Goal: Information Seeking & Learning: Find contact information

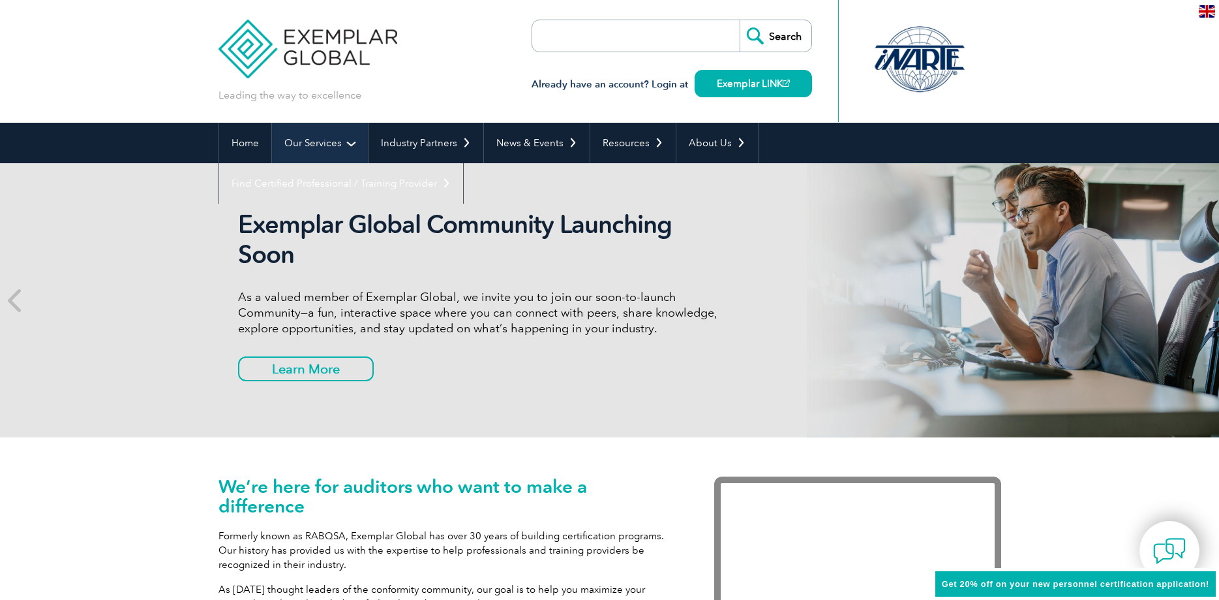
click at [329, 134] on link "Our Services" at bounding box center [320, 143] width 96 height 40
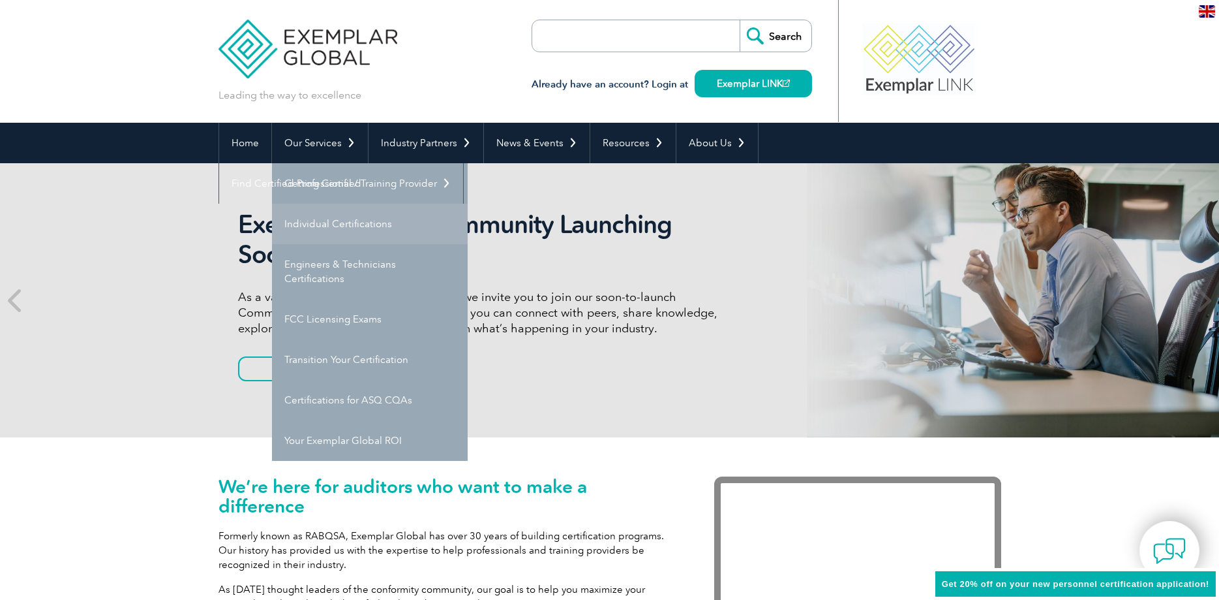
click at [332, 219] on link "Individual Certifications" at bounding box center [370, 224] width 196 height 40
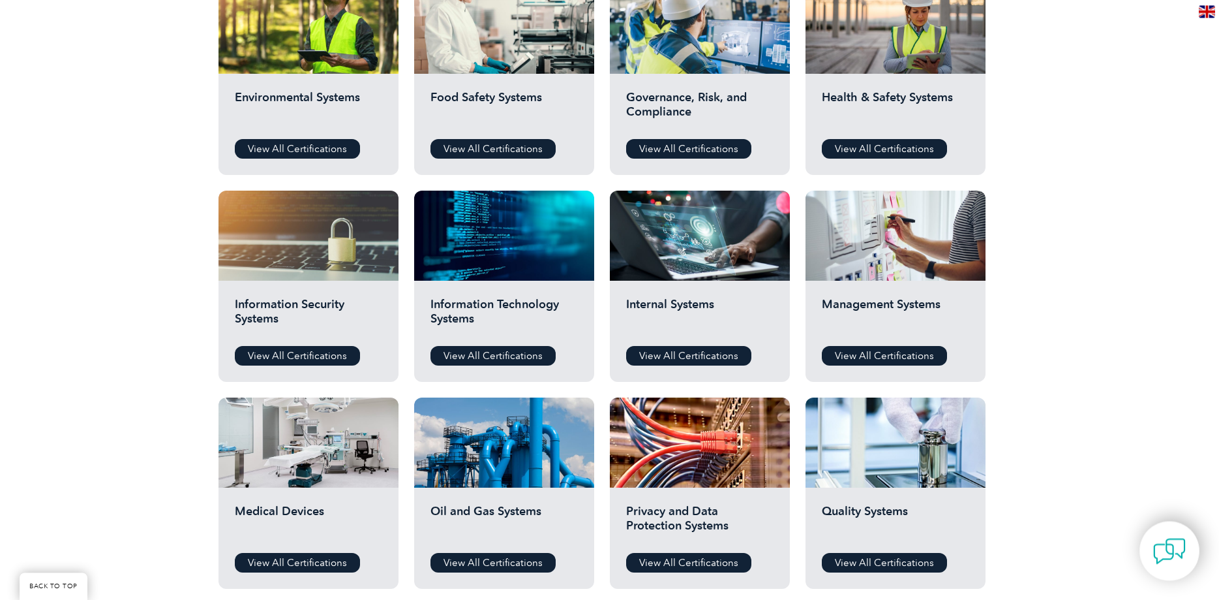
scroll to position [532, 0]
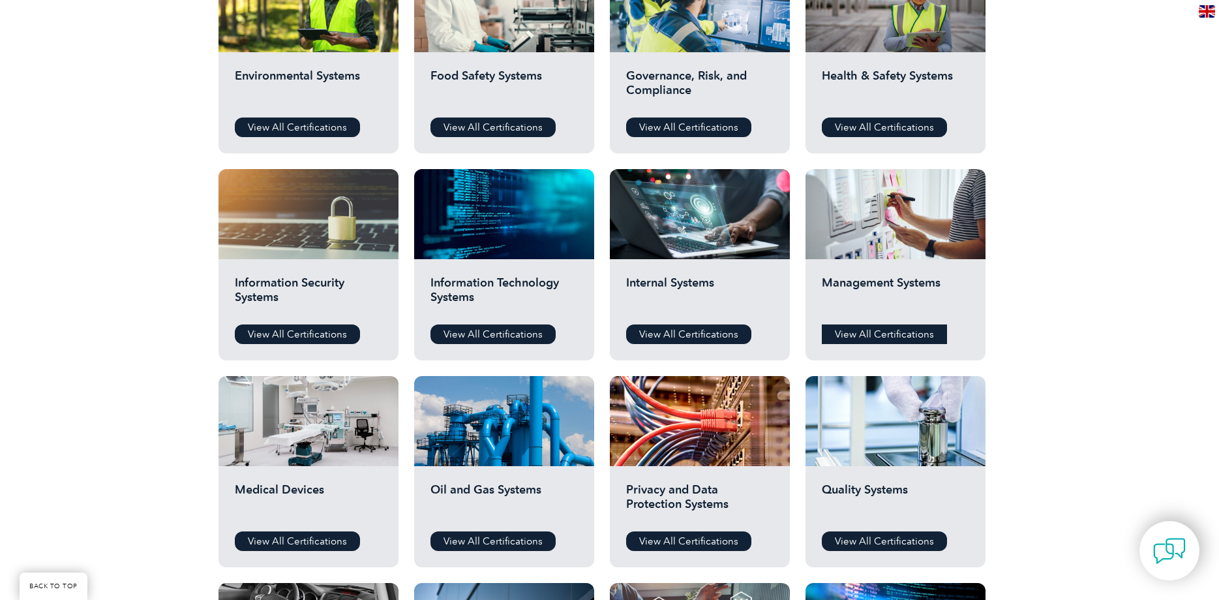
click at [885, 339] on link "View All Certifications" at bounding box center [884, 334] width 125 height 20
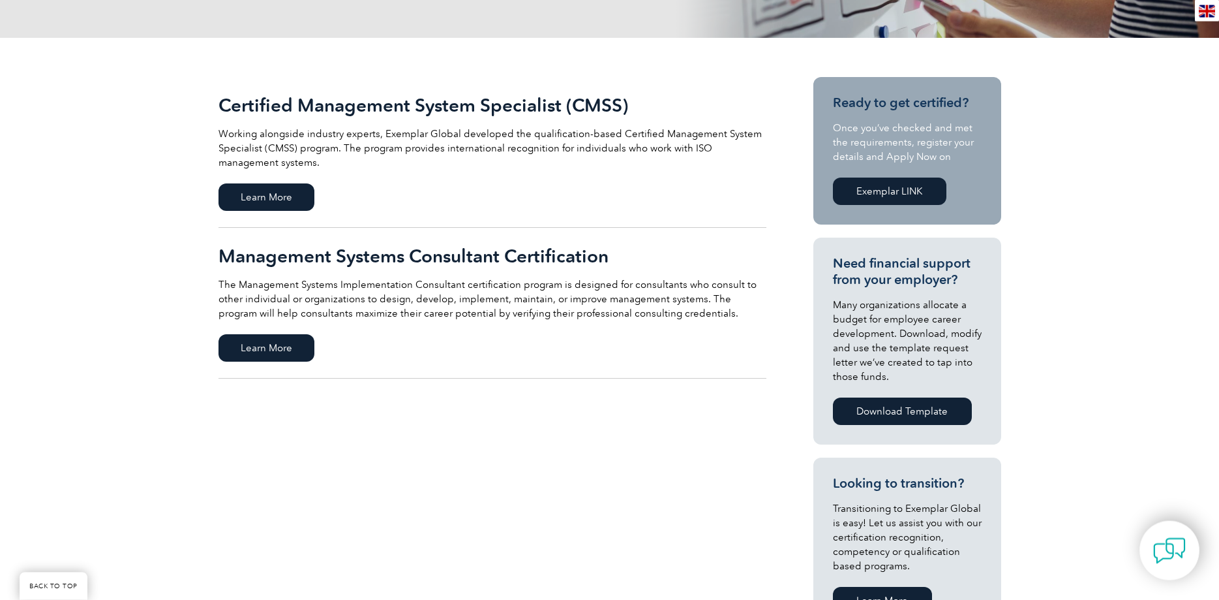
scroll to position [266, 0]
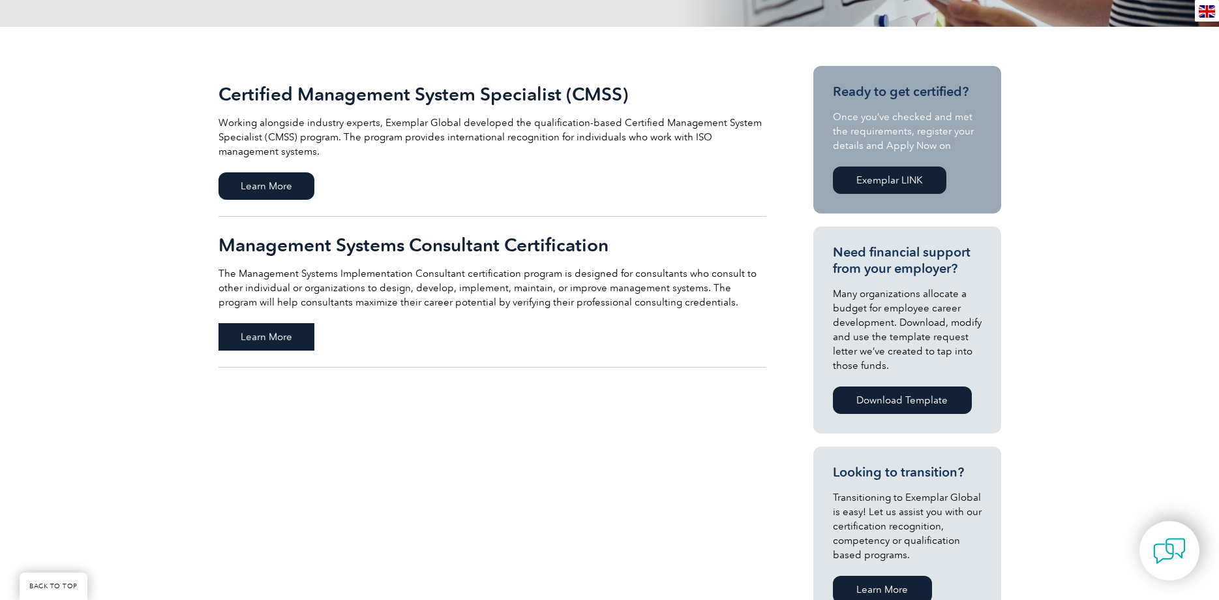
click at [254, 326] on span "Learn More" at bounding box center [267, 336] width 96 height 27
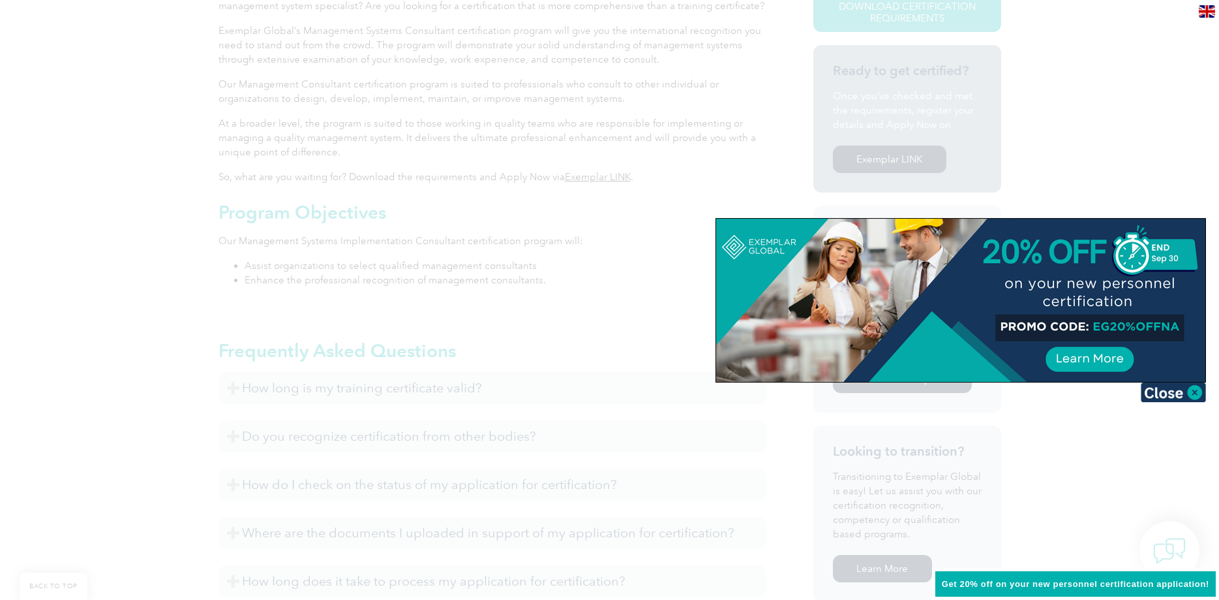
scroll to position [466, 0]
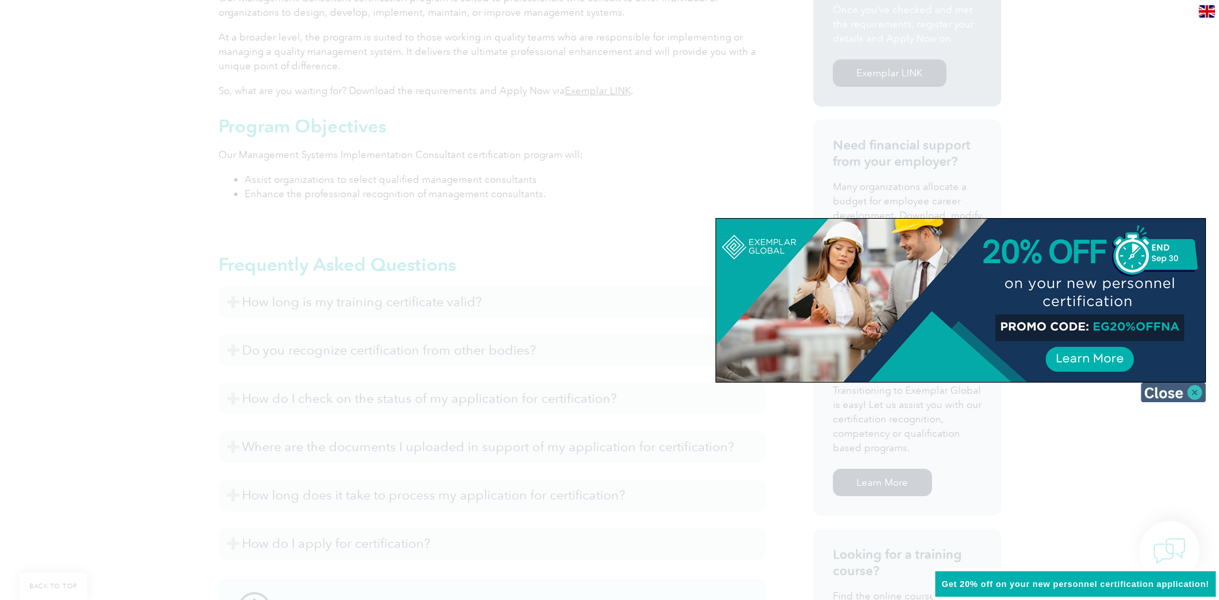
click at [1162, 385] on img at bounding box center [1173, 392] width 65 height 20
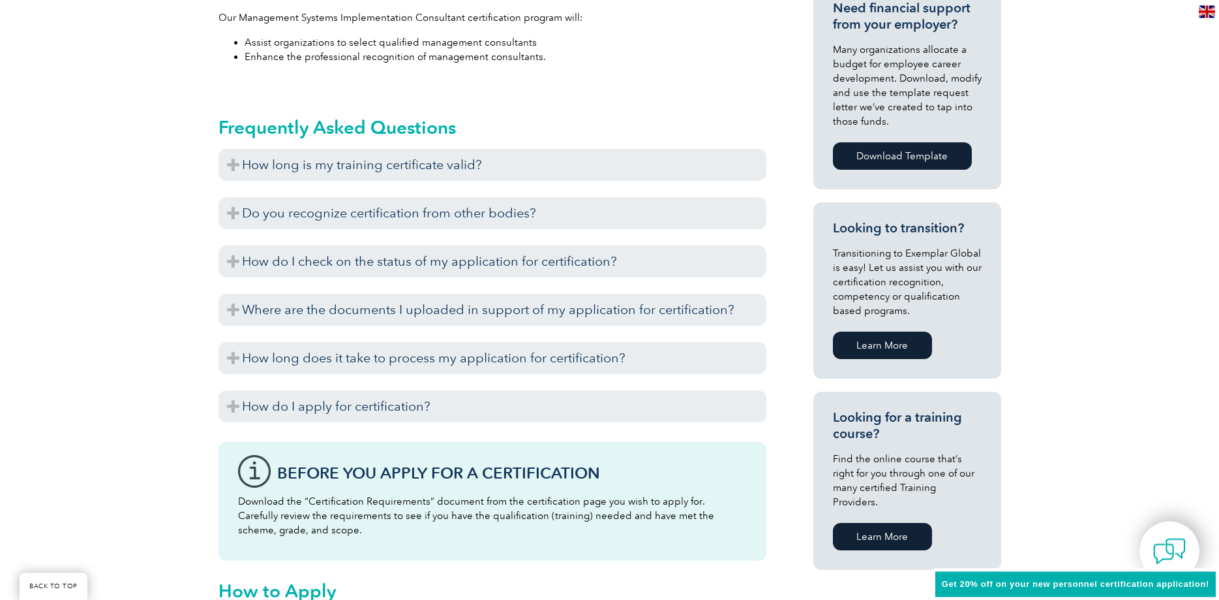
scroll to position [666, 0]
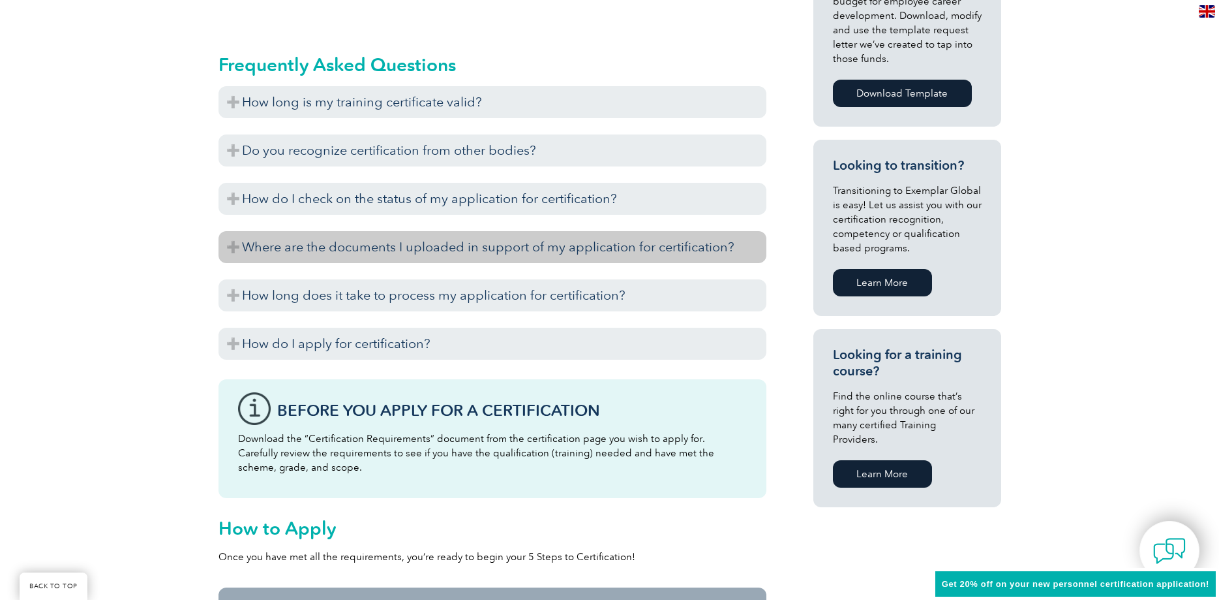
click at [388, 252] on h3 "Where are the documents I uploaded in support of my application for certificati…" at bounding box center [493, 247] width 548 height 32
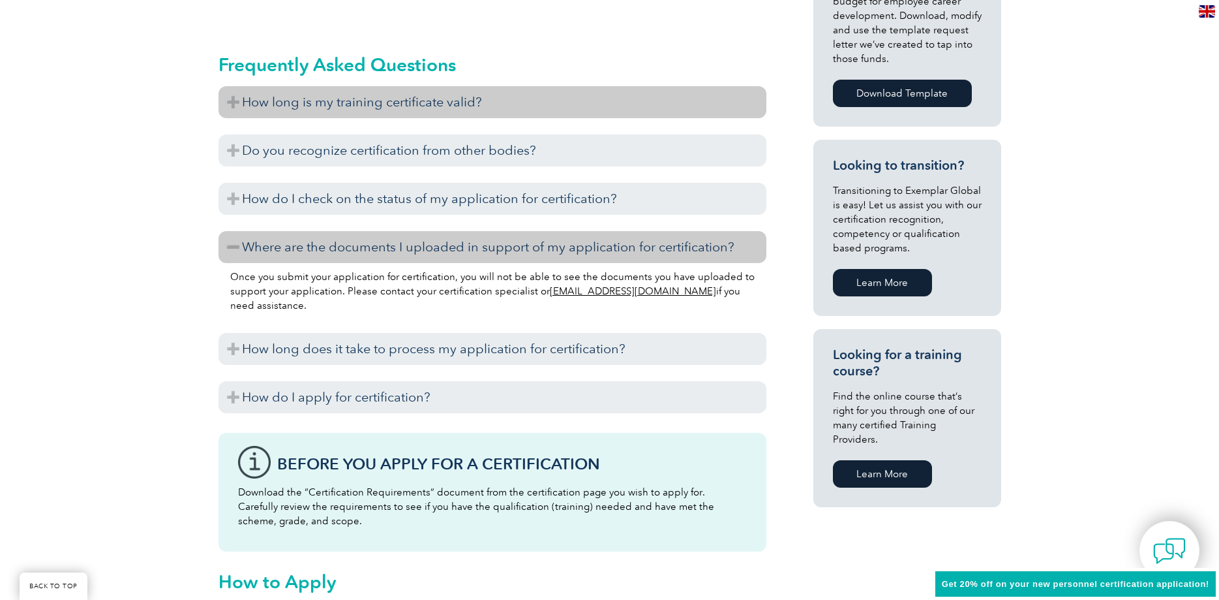
click at [318, 109] on h3 "How long is my training certificate valid?" at bounding box center [493, 102] width 548 height 32
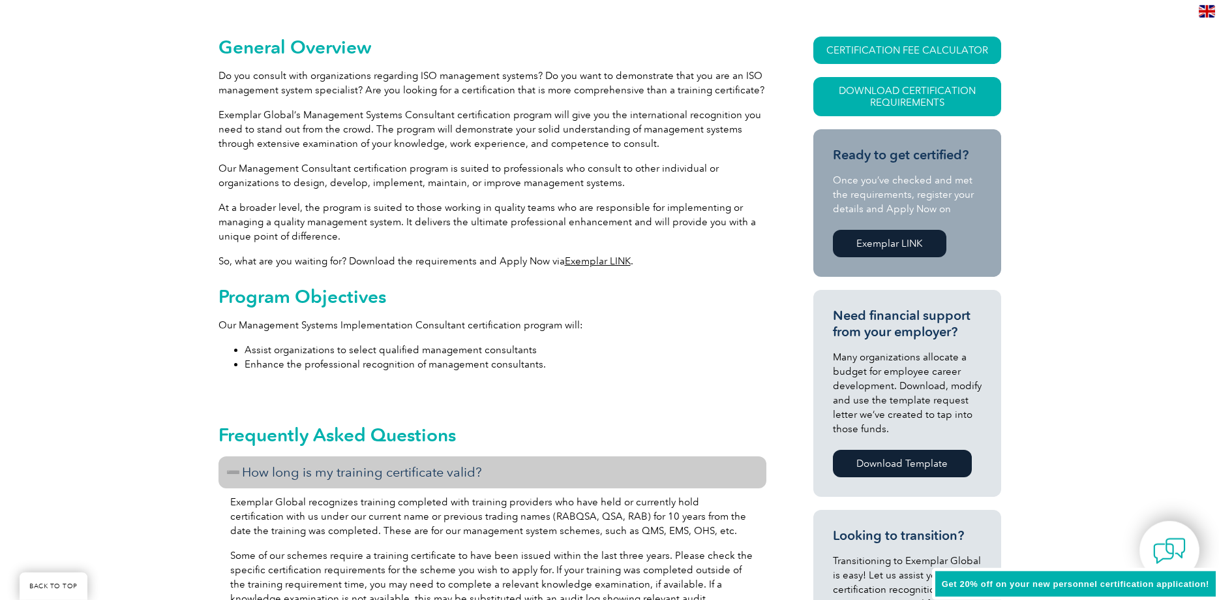
scroll to position [200, 0]
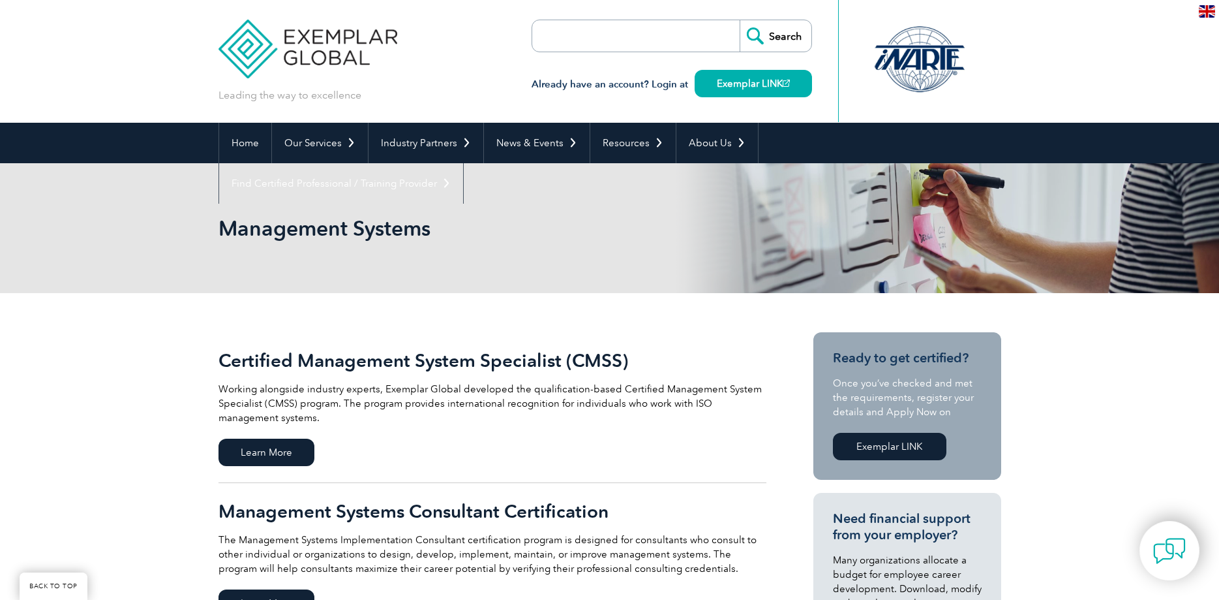
scroll to position [266, 0]
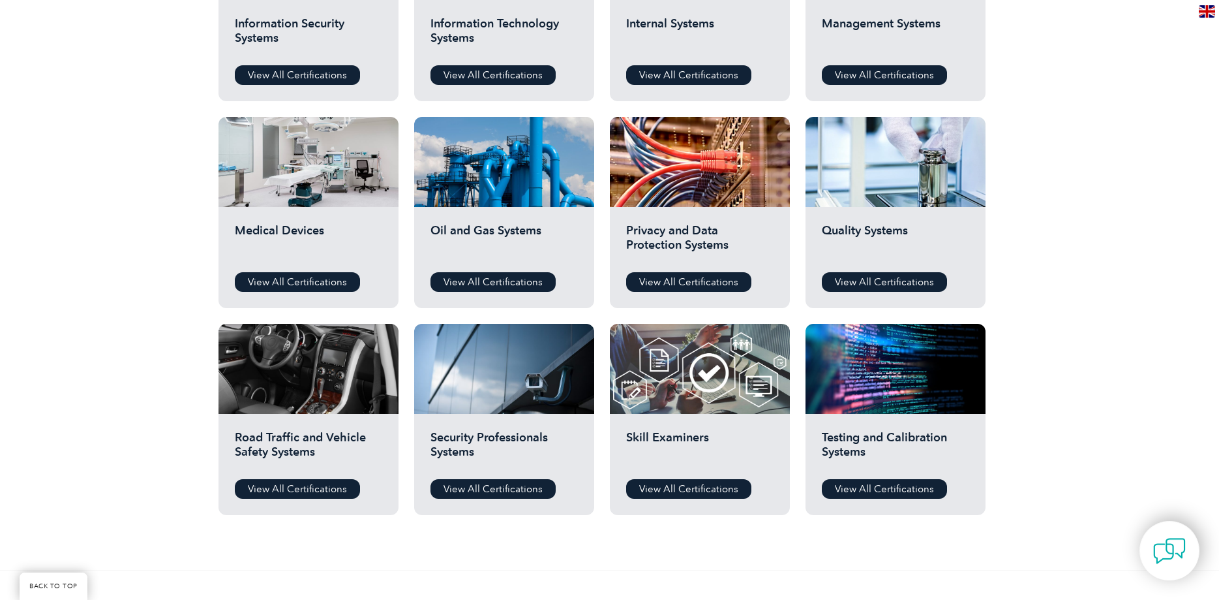
scroll to position [799, 0]
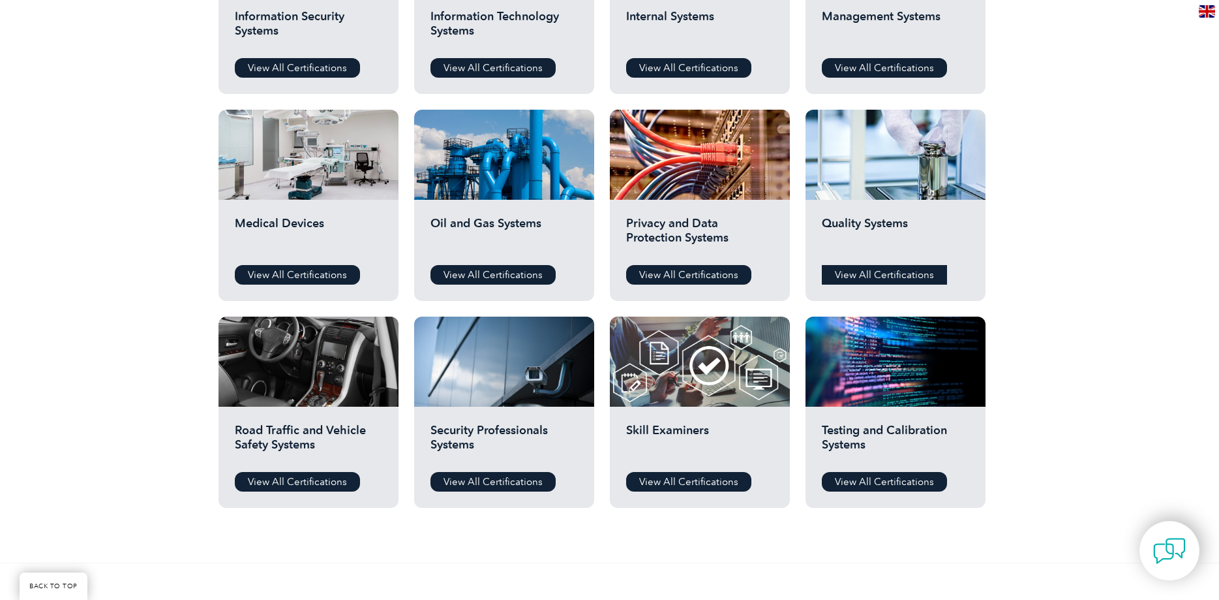
click at [910, 274] on link "View All Certifications" at bounding box center [884, 275] width 125 height 20
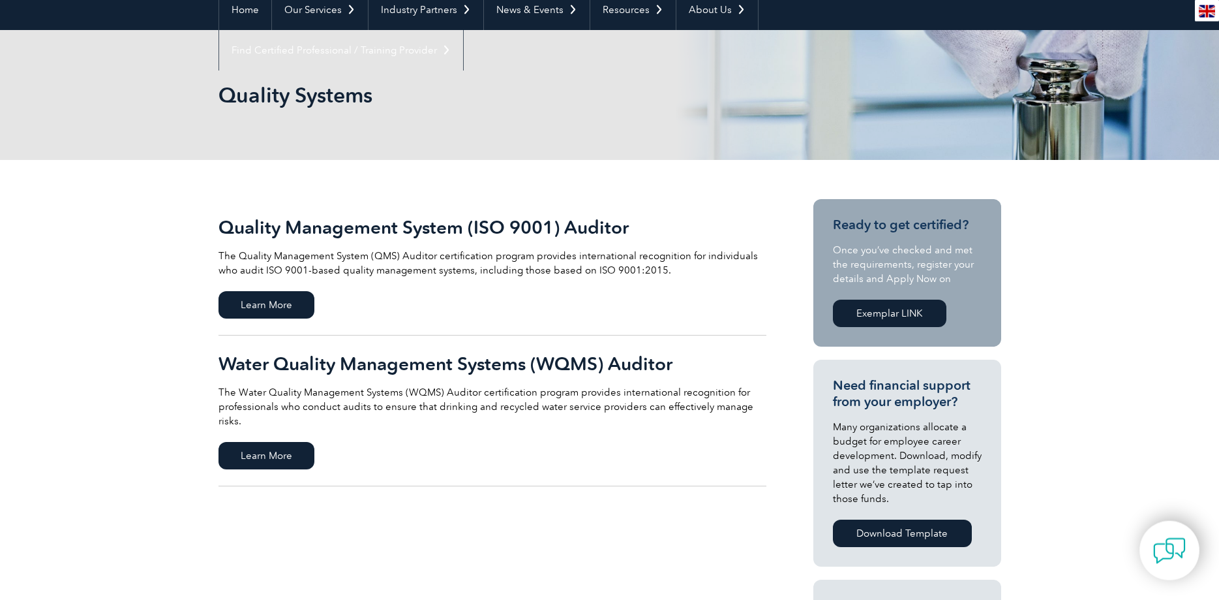
scroll to position [67, 0]
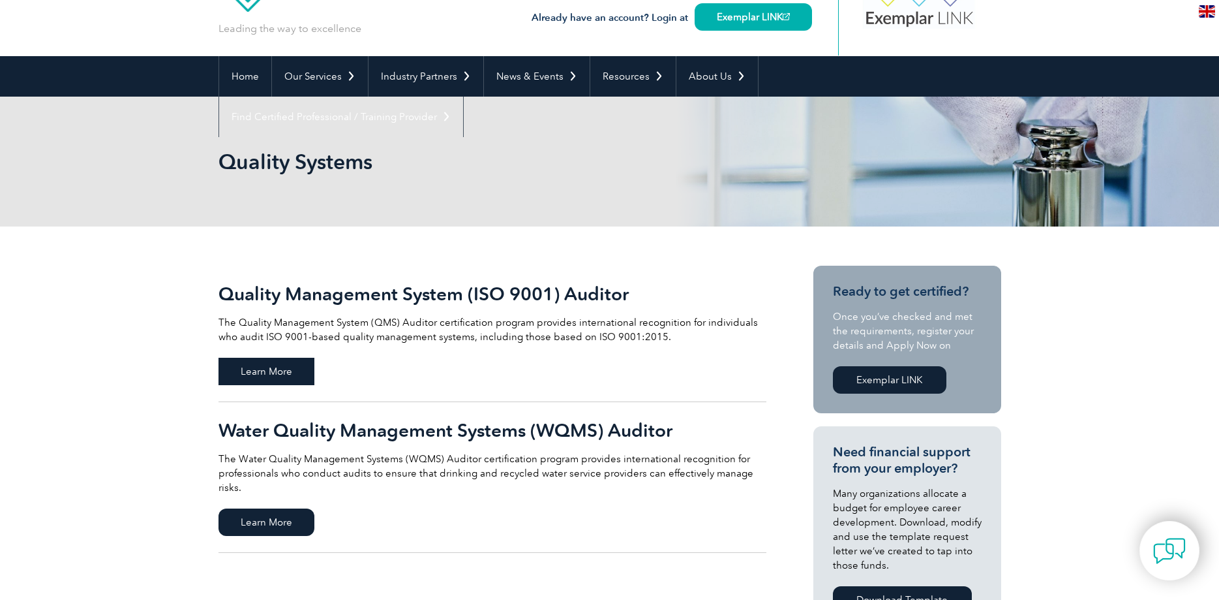
click at [294, 374] on span "Learn More" at bounding box center [267, 371] width 96 height 27
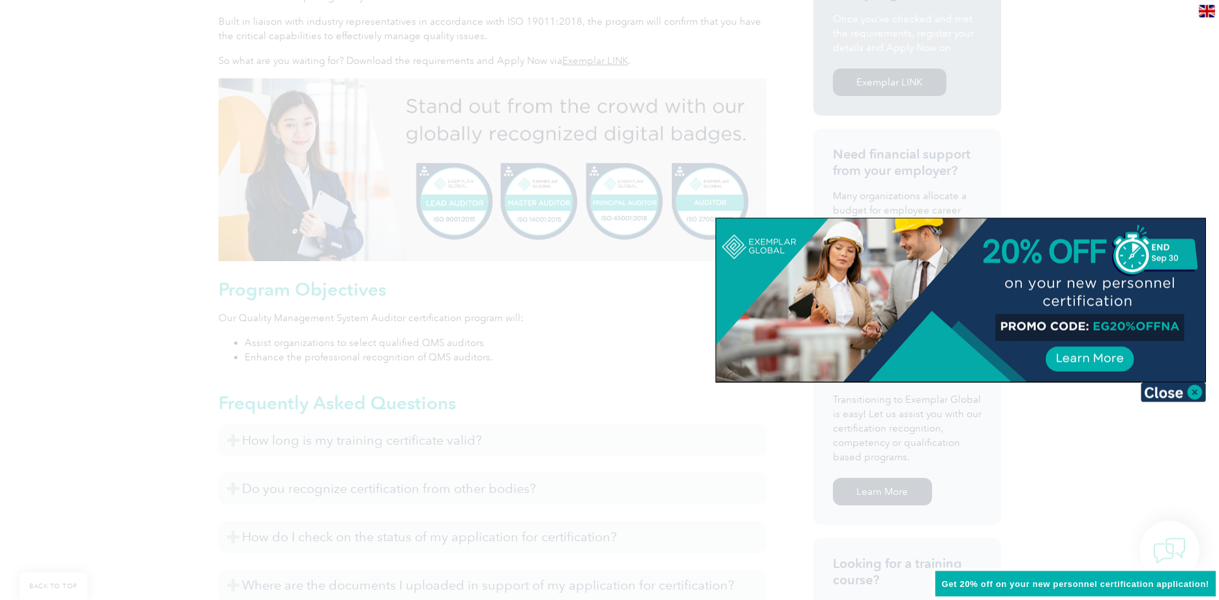
scroll to position [466, 0]
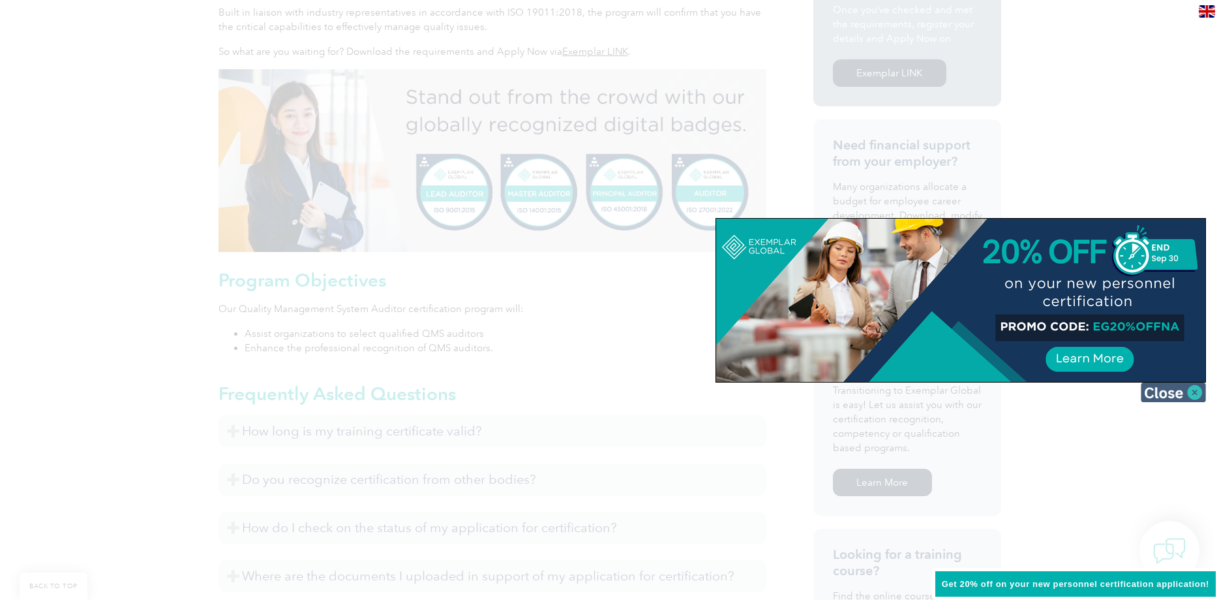
click at [1170, 386] on img at bounding box center [1173, 392] width 65 height 20
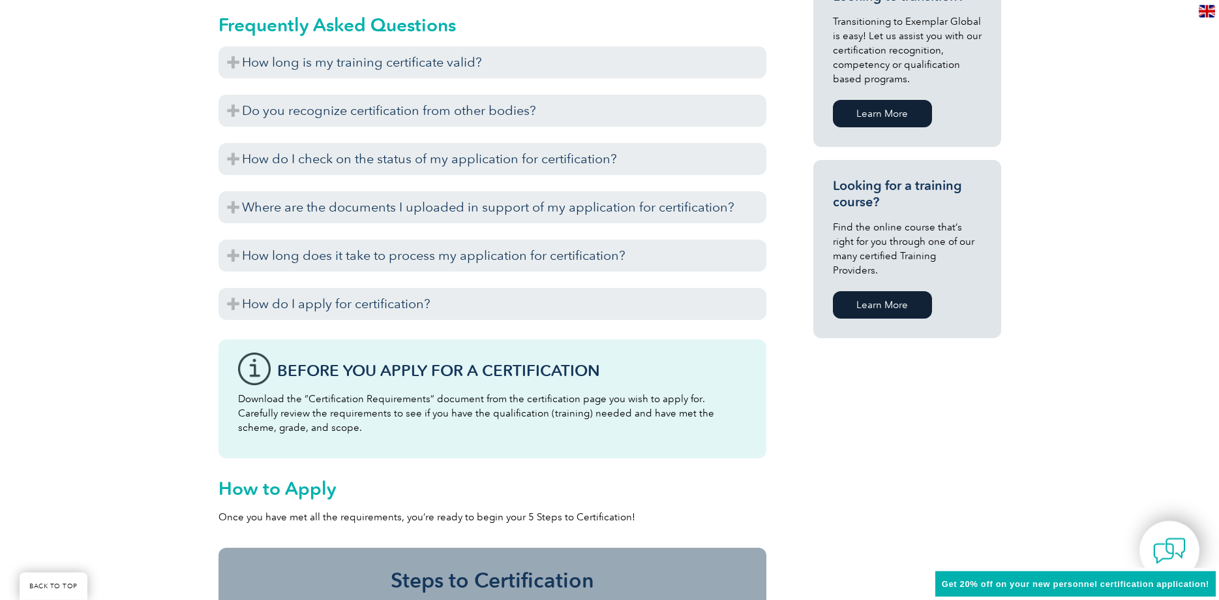
scroll to position [732, 0]
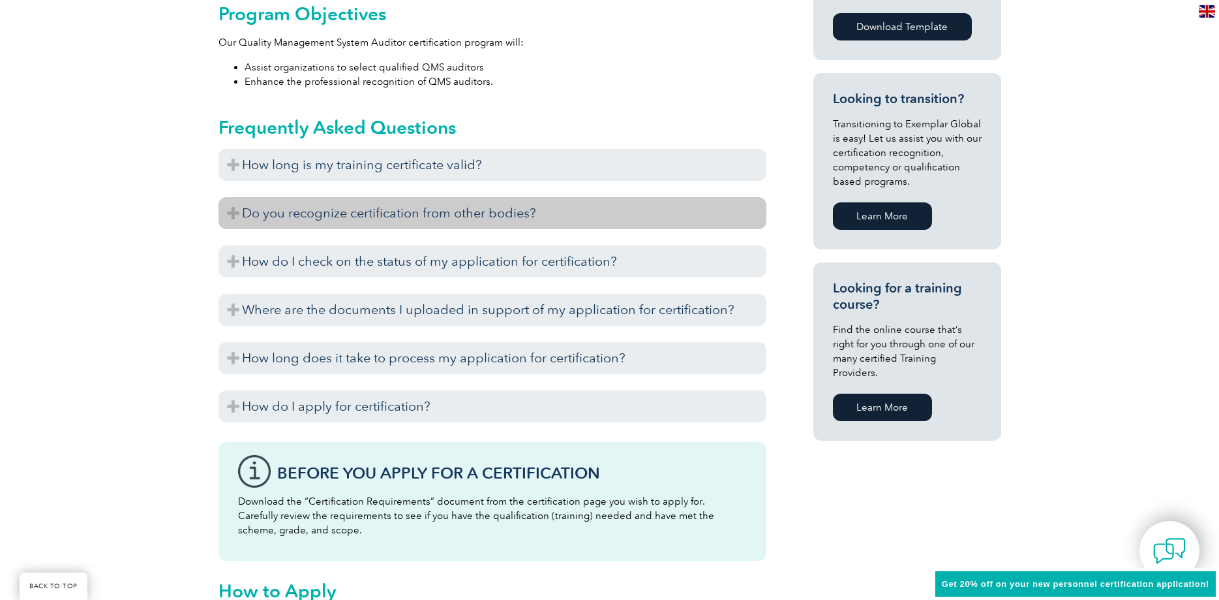
click at [311, 217] on h3 "Do you recognize certification from other bodies?" at bounding box center [493, 213] width 548 height 32
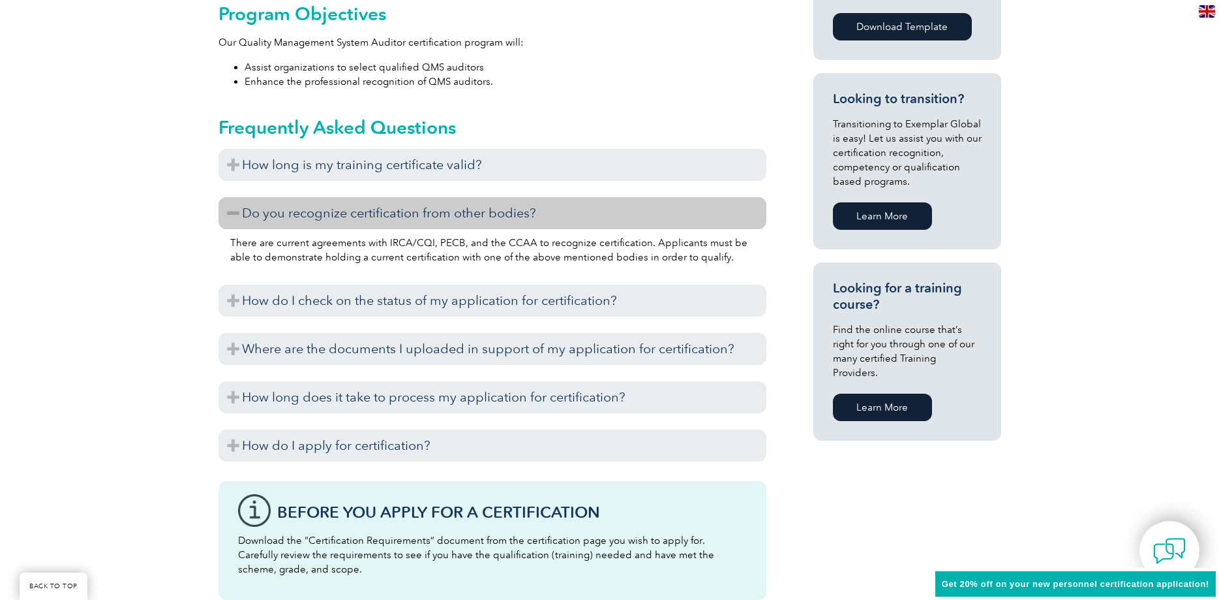
click at [232, 221] on h3 "Do you recognize certification from other bodies?" at bounding box center [493, 213] width 548 height 32
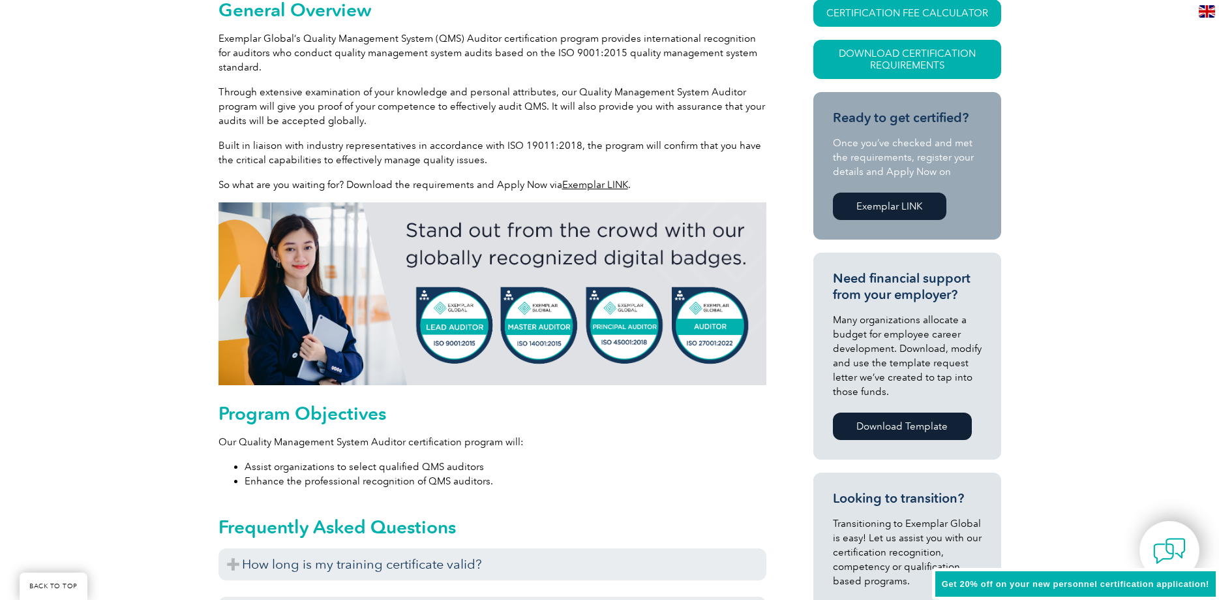
scroll to position [0, 0]
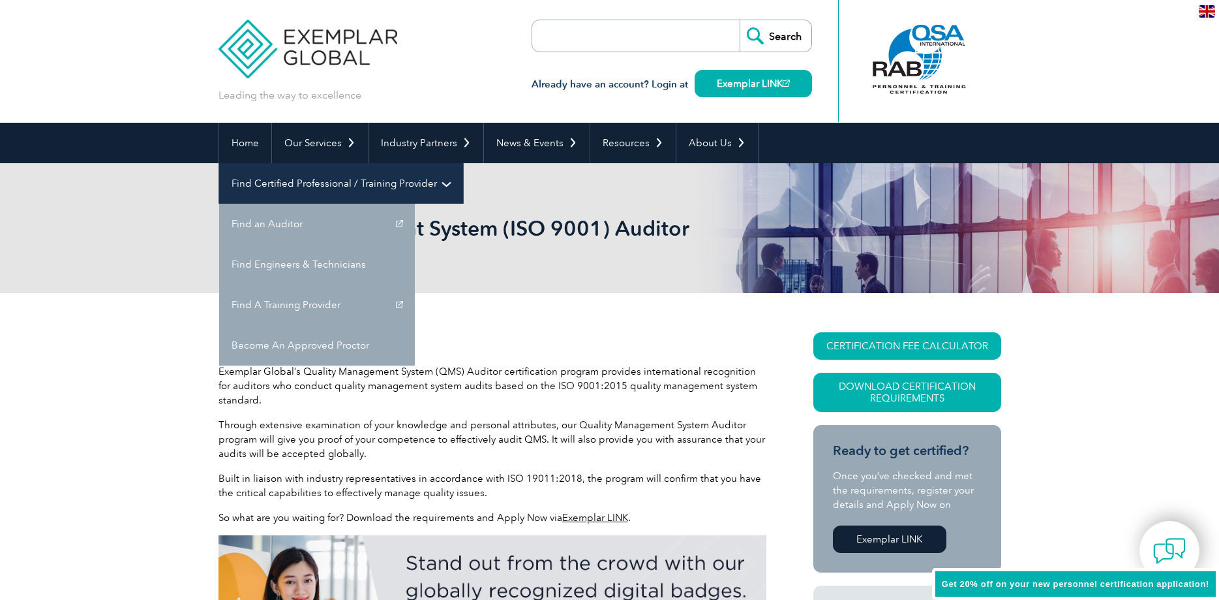
click at [463, 163] on link "Find Certified Professional / Training Provider" at bounding box center [341, 183] width 244 height 40
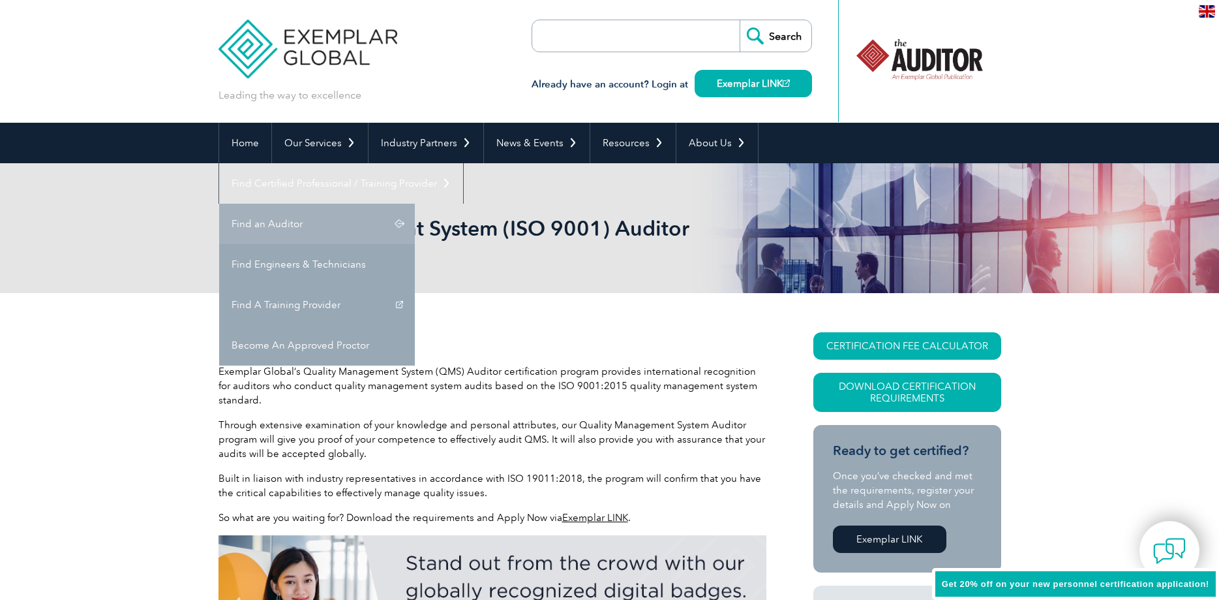
click at [415, 204] on link "Find an Auditor" at bounding box center [317, 224] width 196 height 40
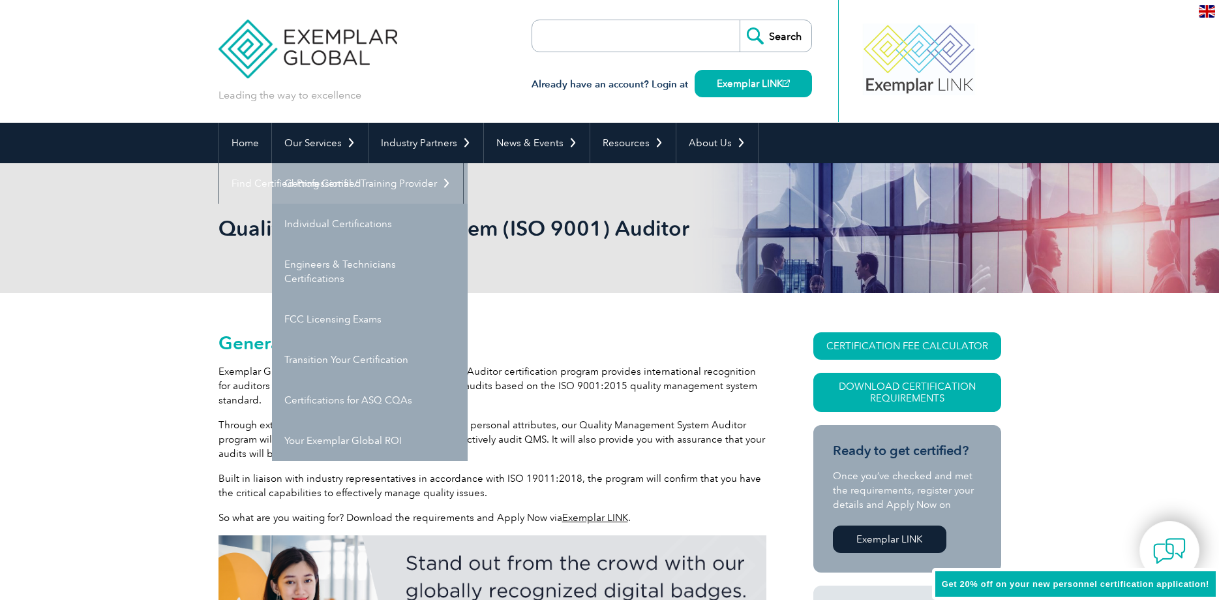
click at [333, 175] on link "Getting Certified" at bounding box center [370, 183] width 196 height 40
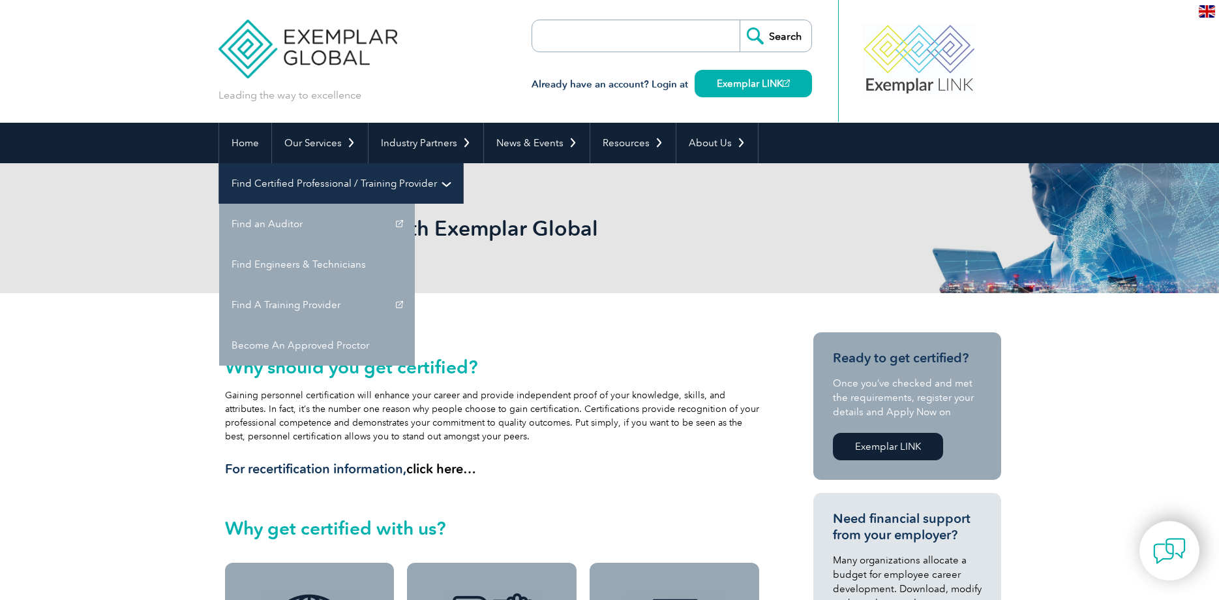
click at [463, 163] on link "Find Certified Professional / Training Provider" at bounding box center [341, 183] width 244 height 40
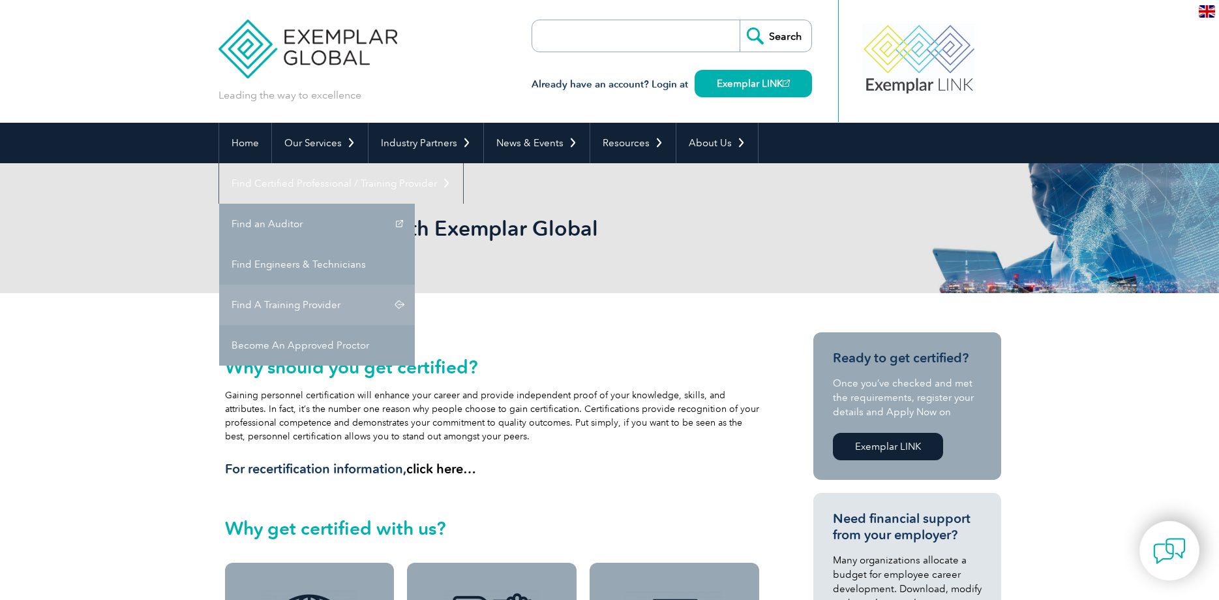
click at [415, 284] on link "Find A Training Provider" at bounding box center [317, 304] width 196 height 40
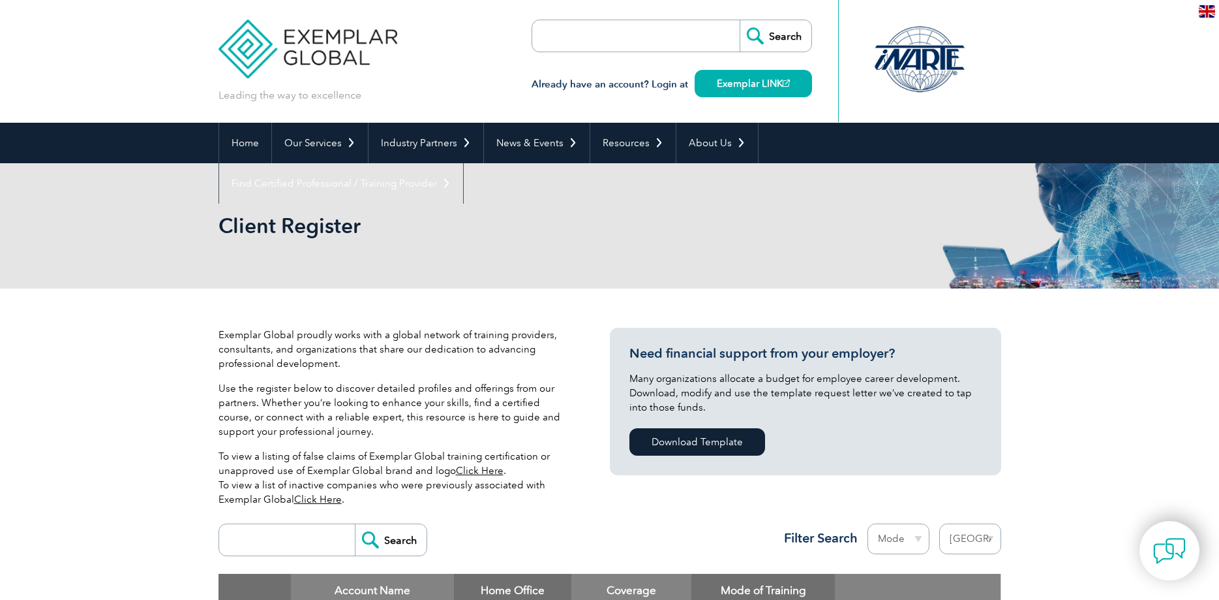
select select "[GEOGRAPHIC_DATA]"
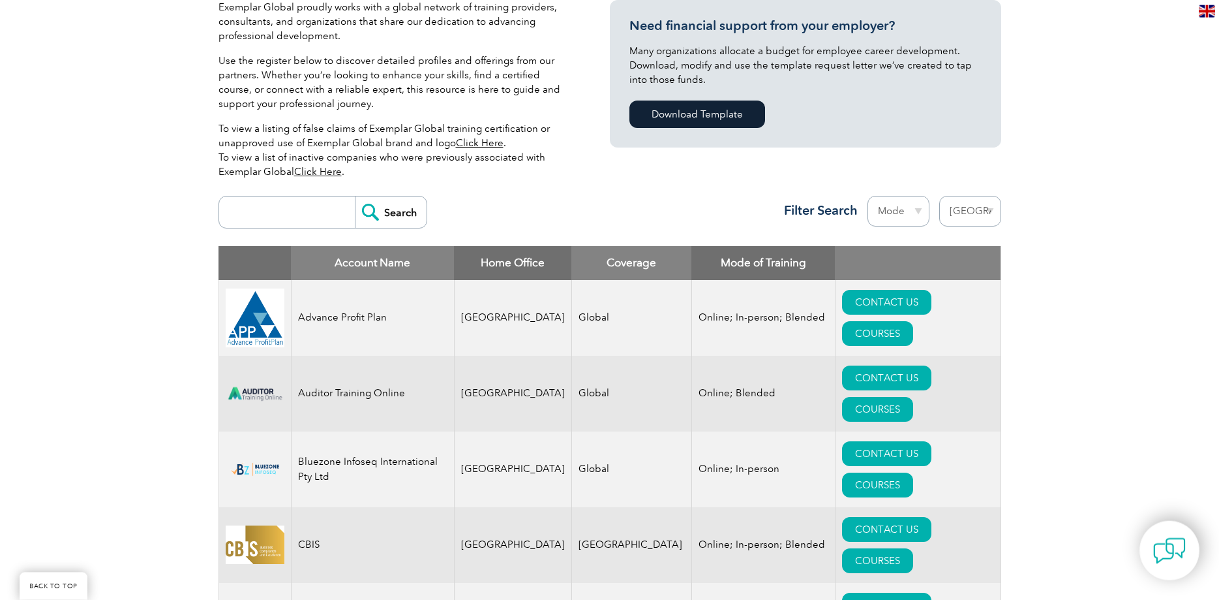
scroll to position [333, 0]
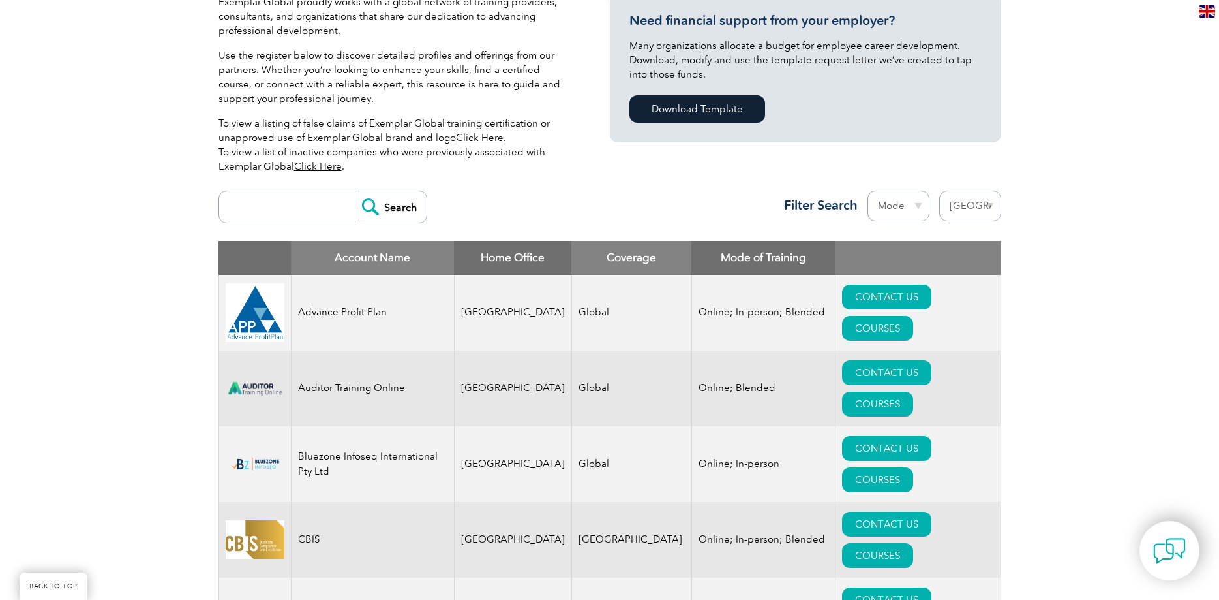
click at [868, 191] on select "Mode Online In-person Blended" at bounding box center [899, 206] width 62 height 31
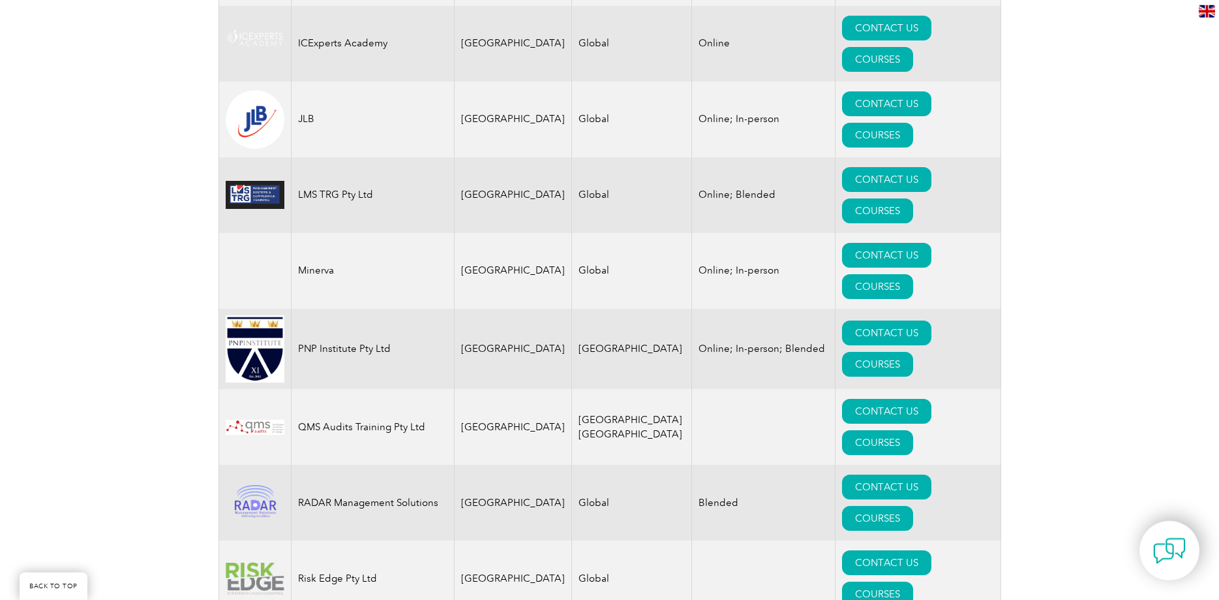
scroll to position [1398, 0]
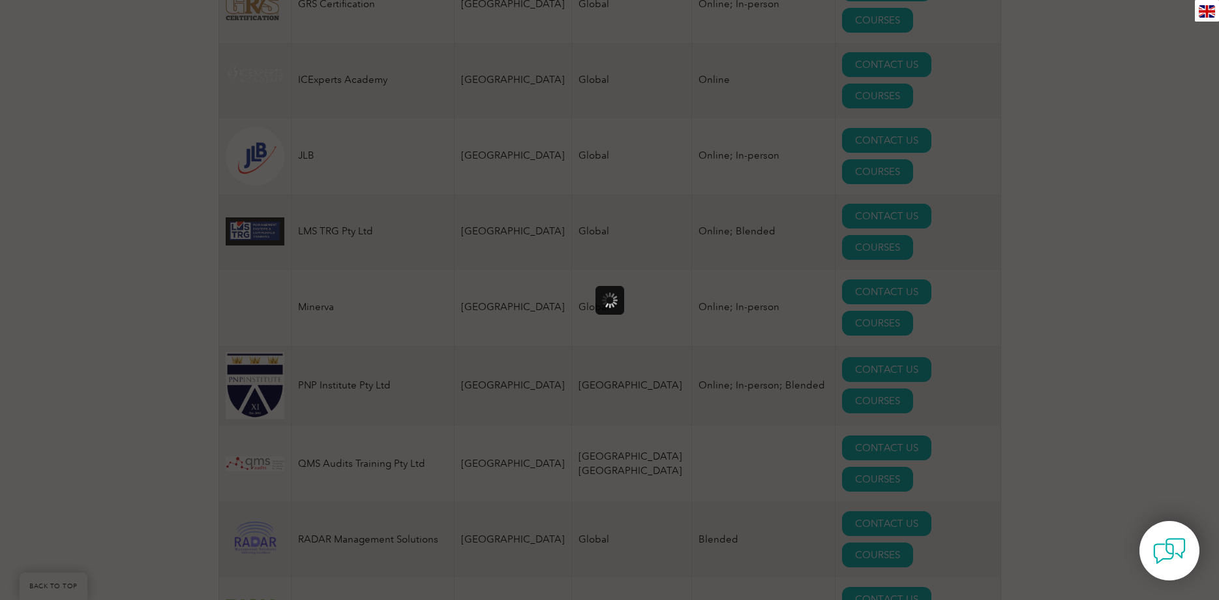
scroll to position [0, 0]
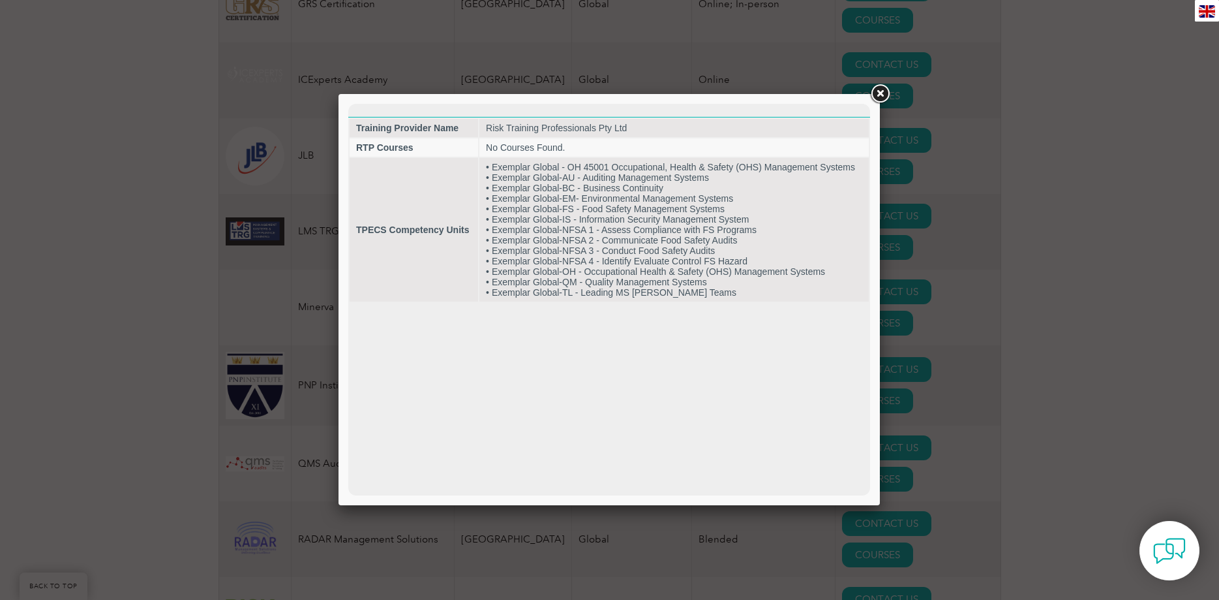
click at [878, 95] on link at bounding box center [879, 93] width 23 height 23
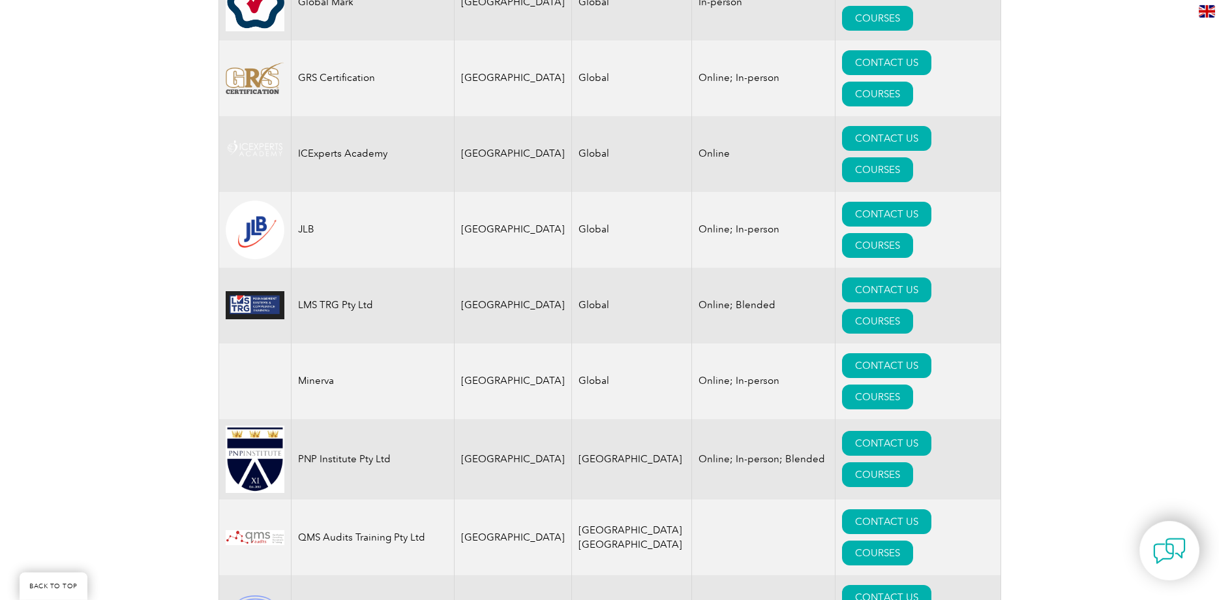
scroll to position [1331, 0]
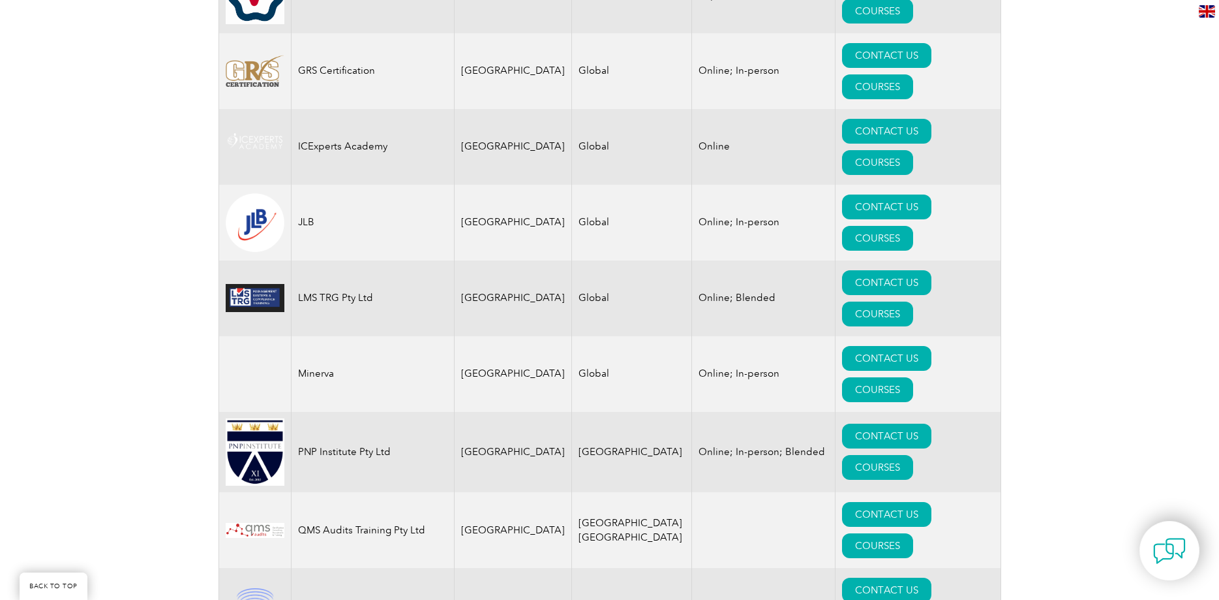
click at [842, 577] on link "CONTACT US" at bounding box center [886, 589] width 89 height 25
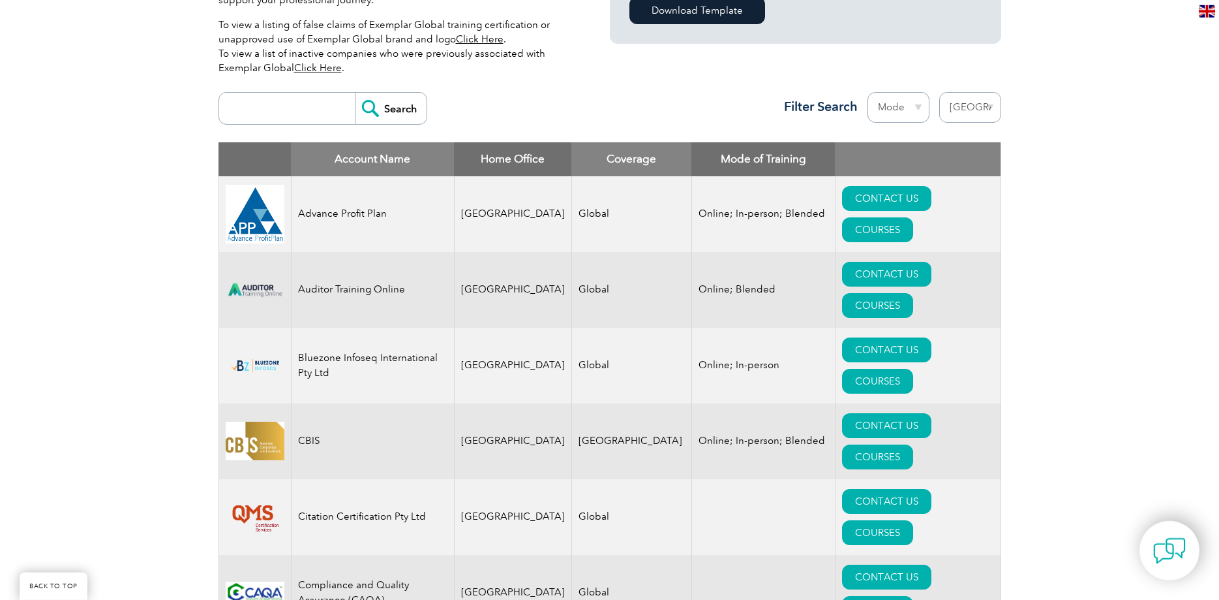
scroll to position [333, 0]
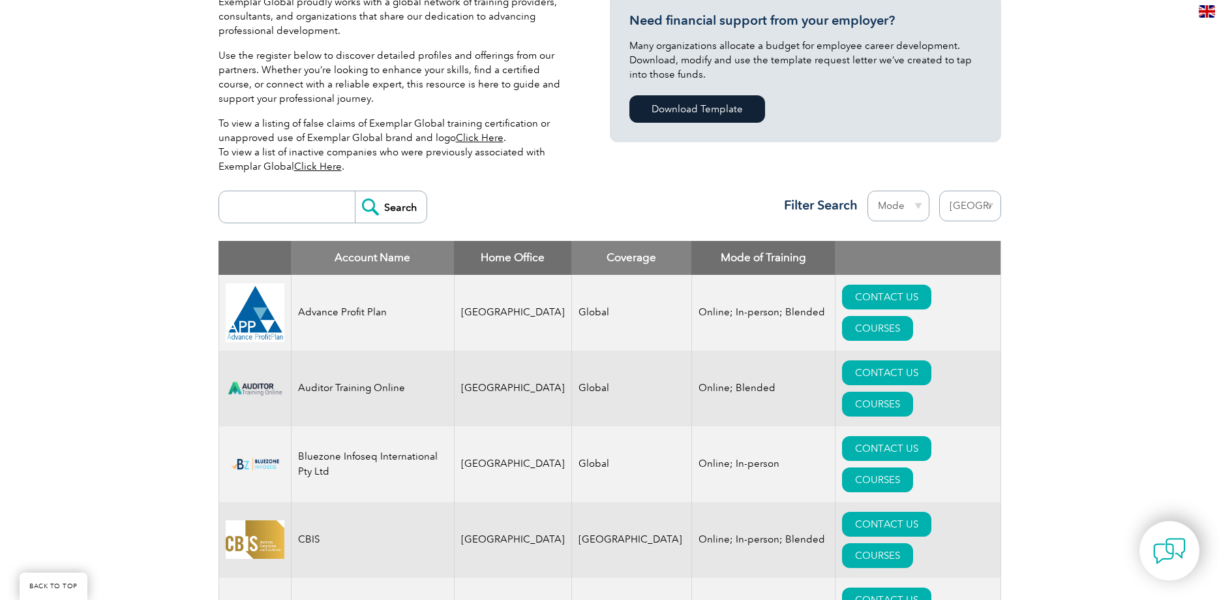
click at [868, 191] on select "Mode Online In-person Blended" at bounding box center [899, 206] width 62 height 31
select select "Online"
click option "Online" at bounding box center [0, 0] width 0 height 0
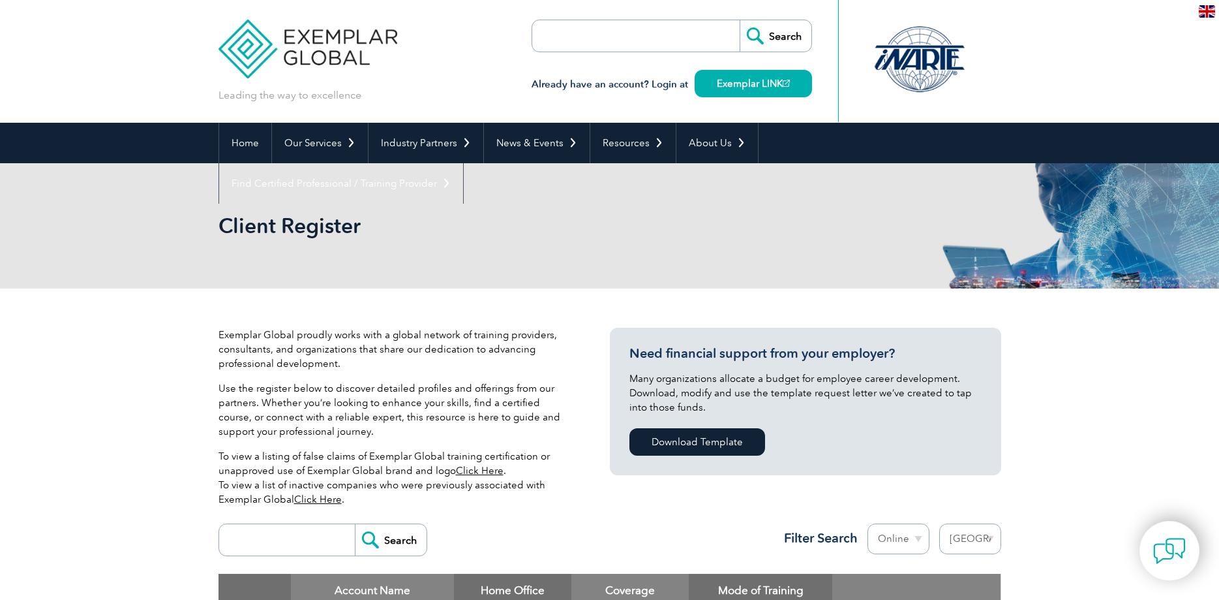
select select "[GEOGRAPHIC_DATA]"
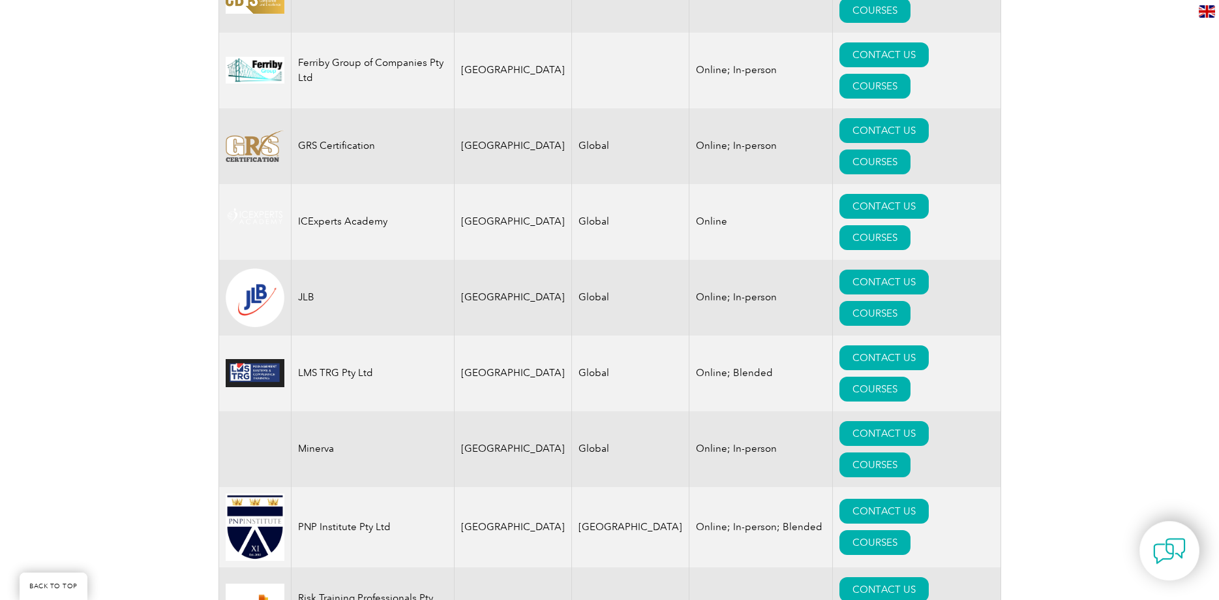
scroll to position [799, 0]
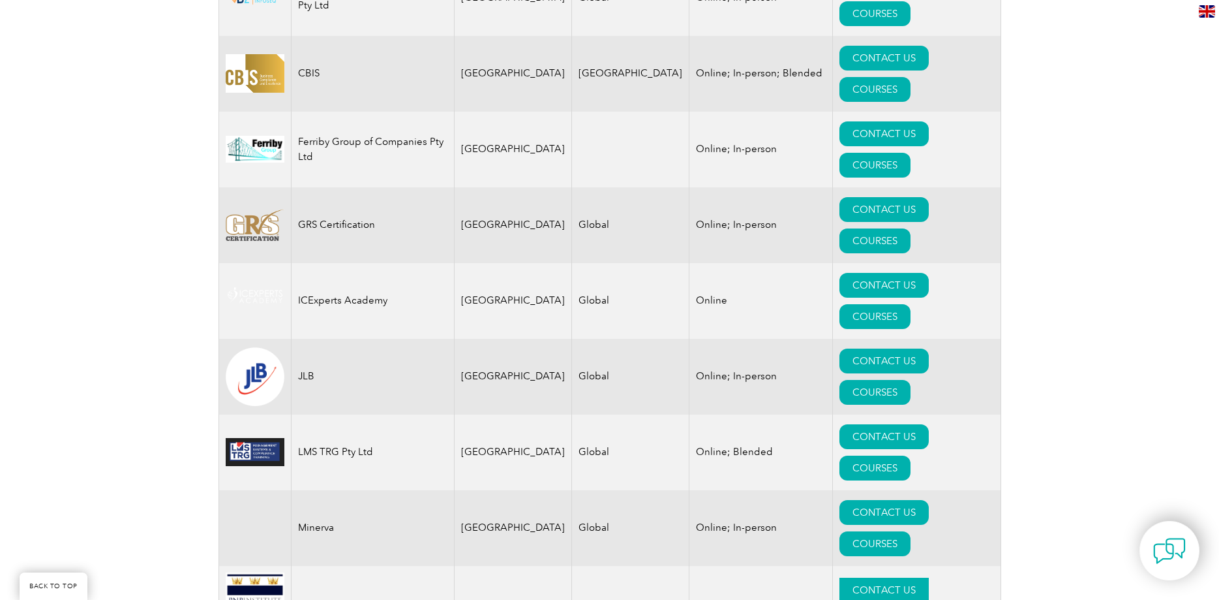
click at [853, 577] on link "CONTACT US" at bounding box center [884, 589] width 89 height 25
click at [840, 500] on link "CONTACT US" at bounding box center [884, 512] width 89 height 25
click at [840, 424] on link "CONTACT US" at bounding box center [884, 436] width 89 height 25
click at [860, 348] on link "CONTACT US" at bounding box center [884, 360] width 89 height 25
click at [840, 273] on link "CONTACT US" at bounding box center [884, 285] width 89 height 25
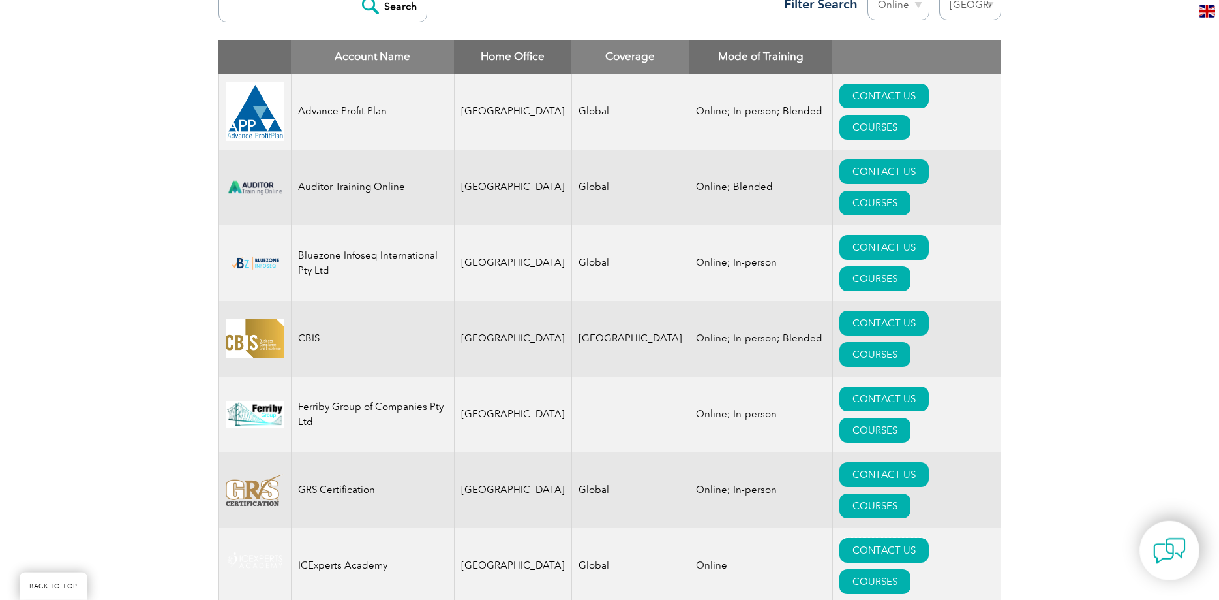
scroll to position [532, 0]
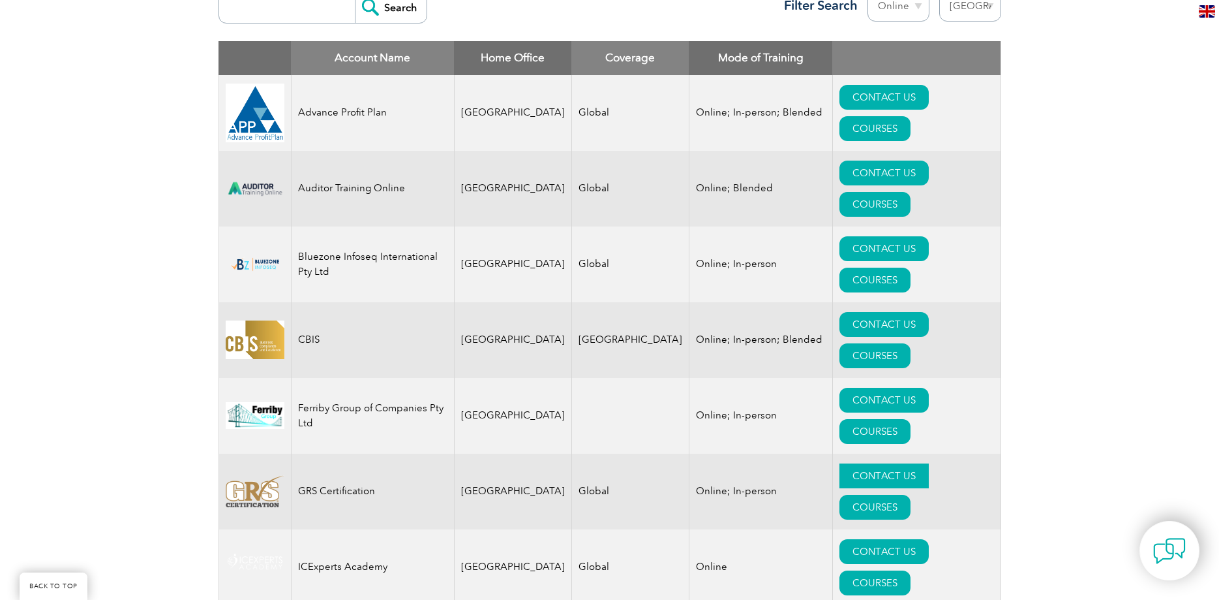
click at [853, 463] on link "CONTACT US" at bounding box center [884, 475] width 89 height 25
click at [865, 312] on link "CONTACT US" at bounding box center [884, 324] width 89 height 25
click at [840, 236] on link "CONTACT US" at bounding box center [884, 248] width 89 height 25
click at [840, 162] on link "CONTACT US" at bounding box center [884, 173] width 89 height 25
click at [840, 110] on link "CONTACT US" at bounding box center [884, 97] width 89 height 25
